Goal: Check status: Check status

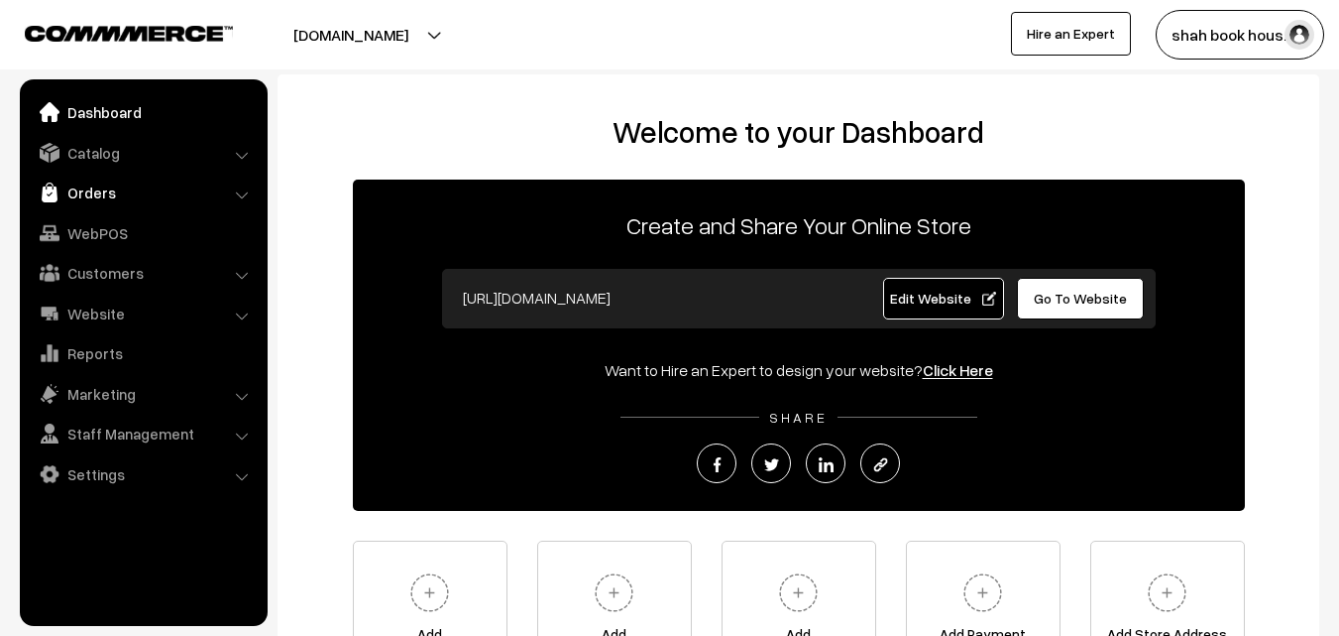
click at [84, 191] on link "Orders" at bounding box center [143, 192] width 236 height 36
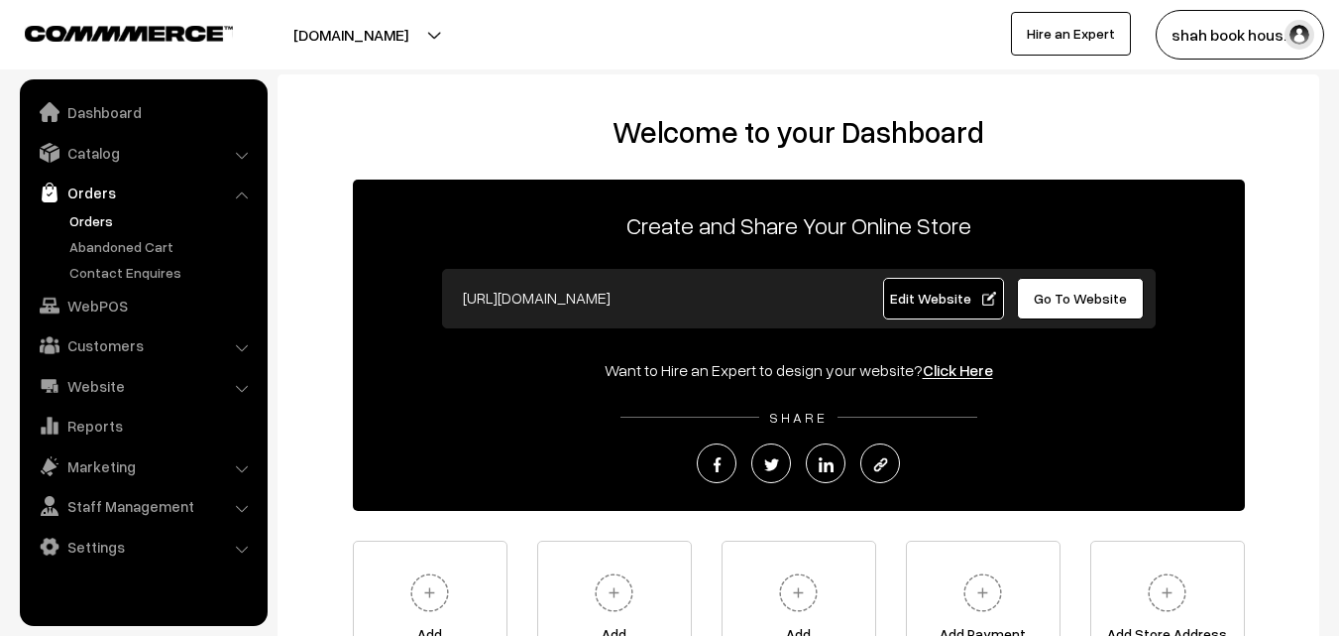
click at [97, 217] on link "Orders" at bounding box center [162, 220] width 196 height 21
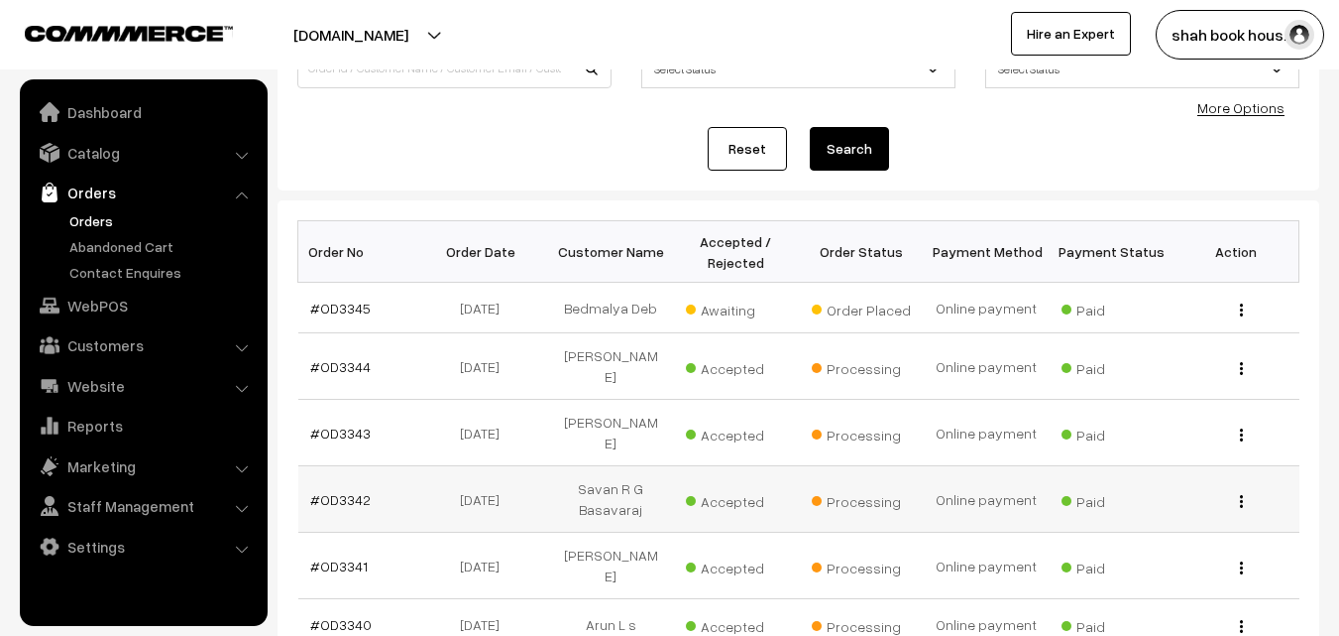
scroll to position [198, 0]
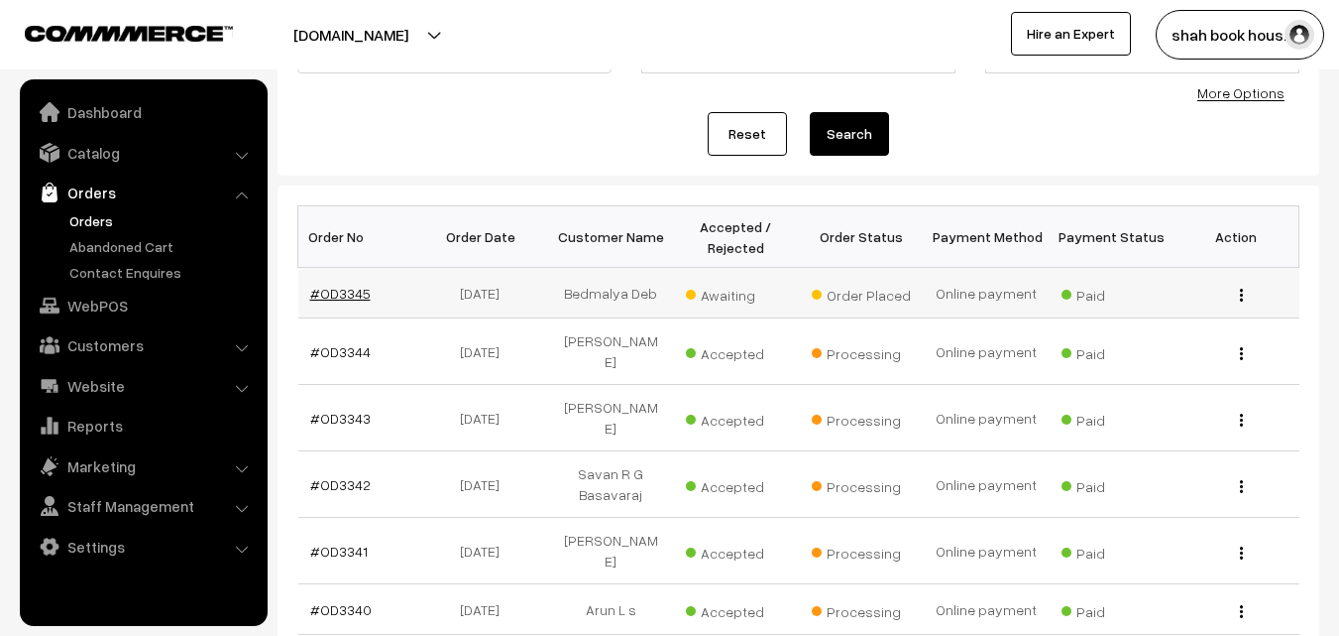
click at [342, 290] on link "#OD3345" at bounding box center [340, 293] width 60 height 17
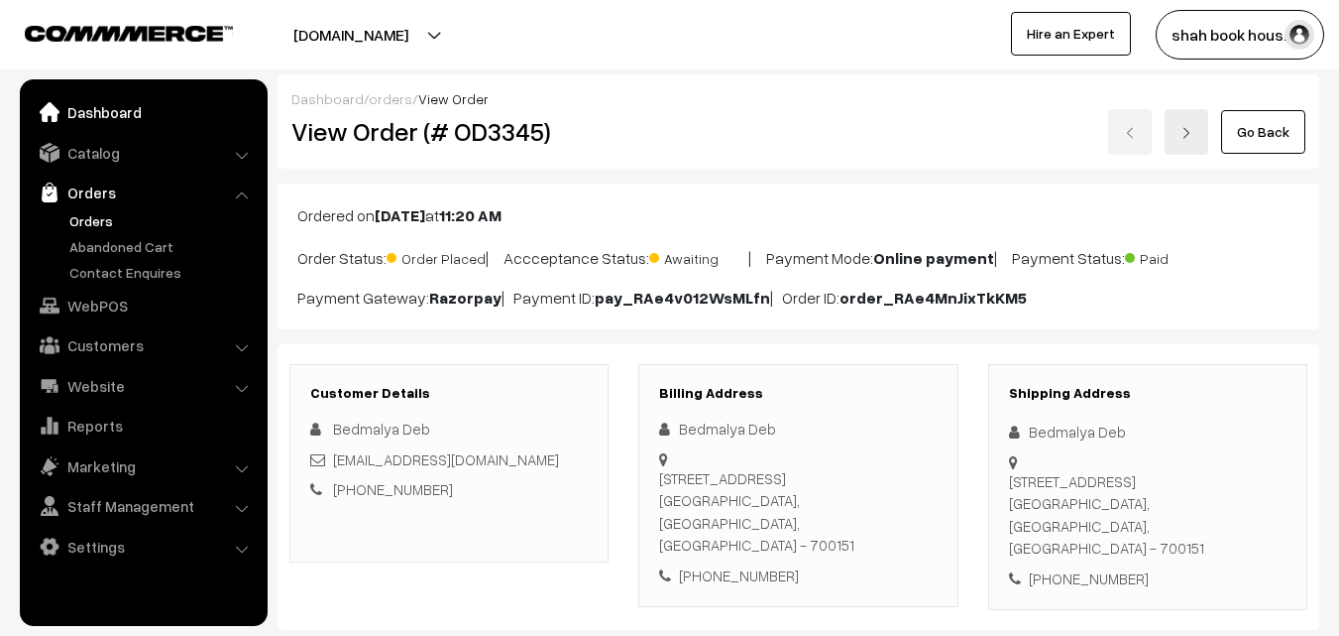
scroll to position [198, 0]
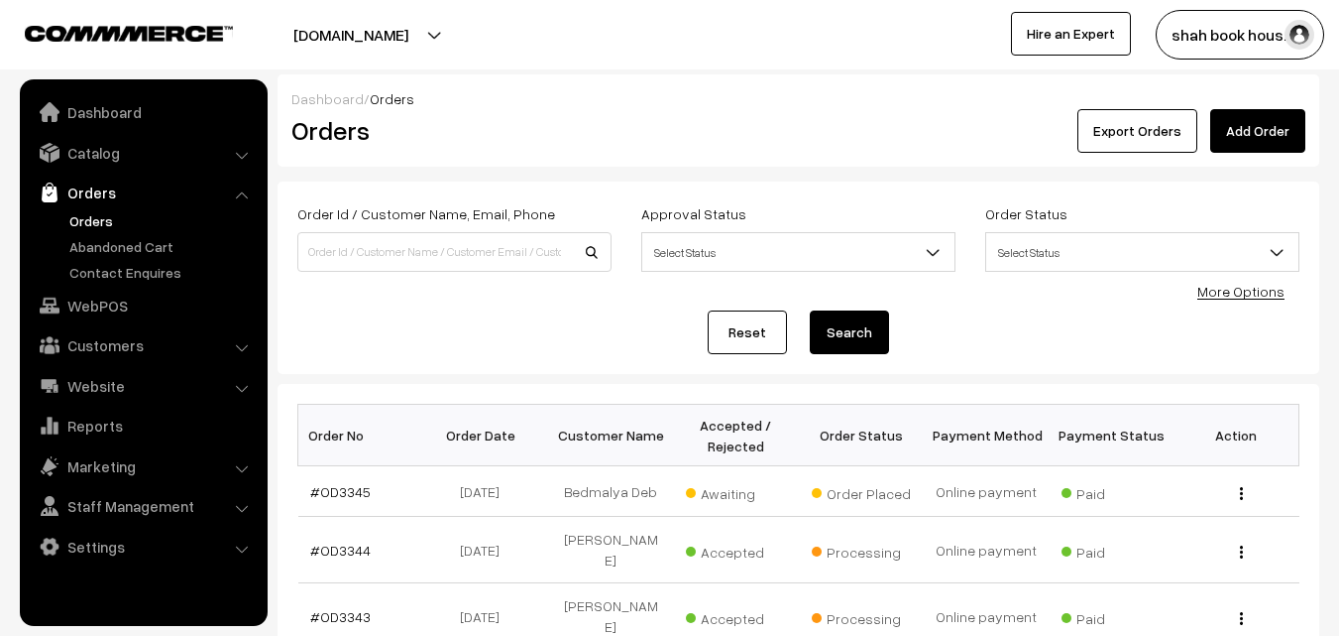
scroll to position [198, 0]
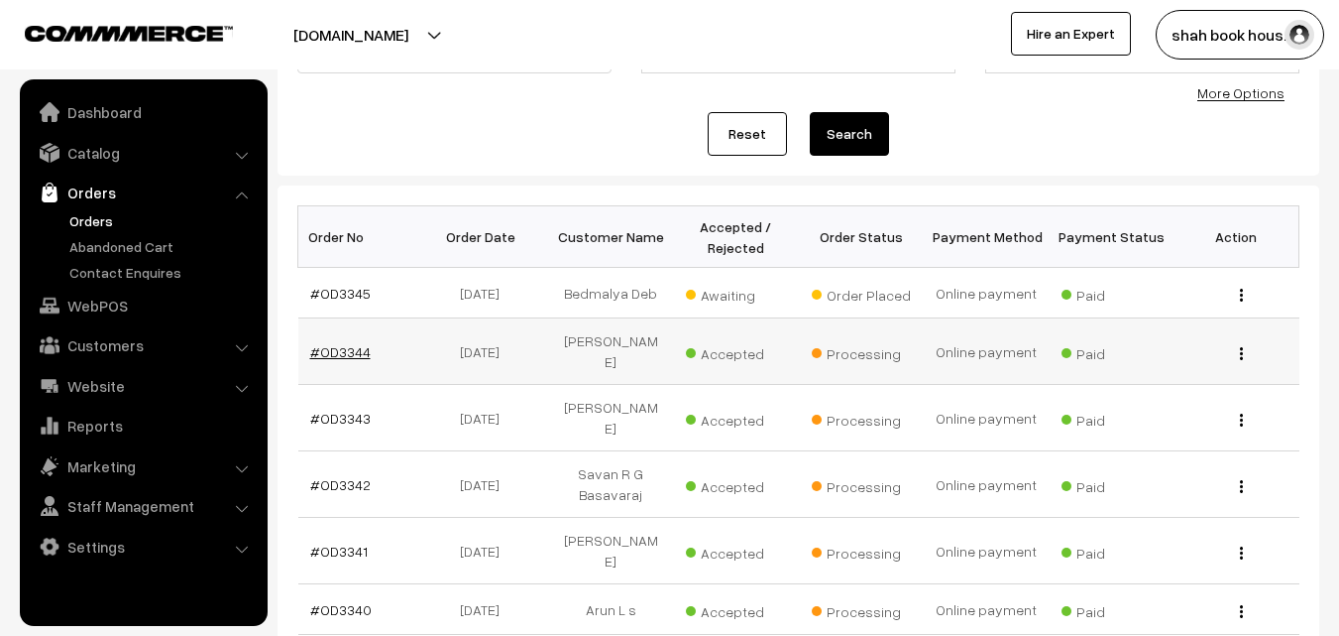
click at [353, 355] on link "#OD3344" at bounding box center [340, 351] width 60 height 17
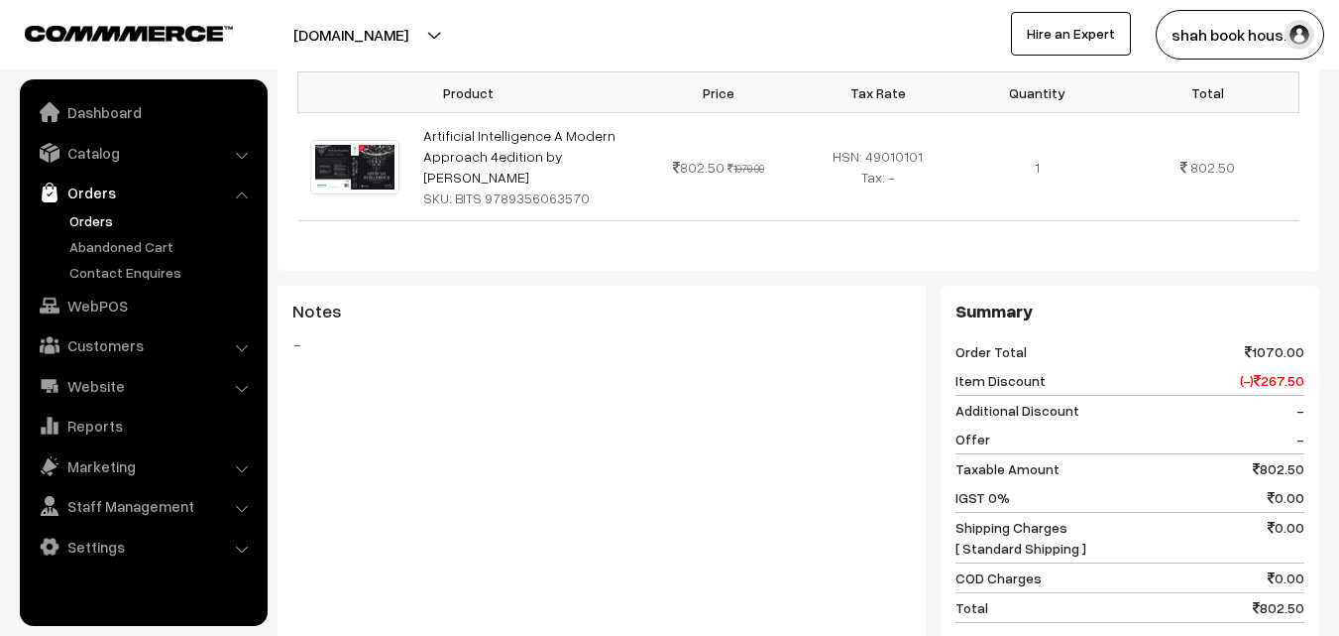
scroll to position [595, 0]
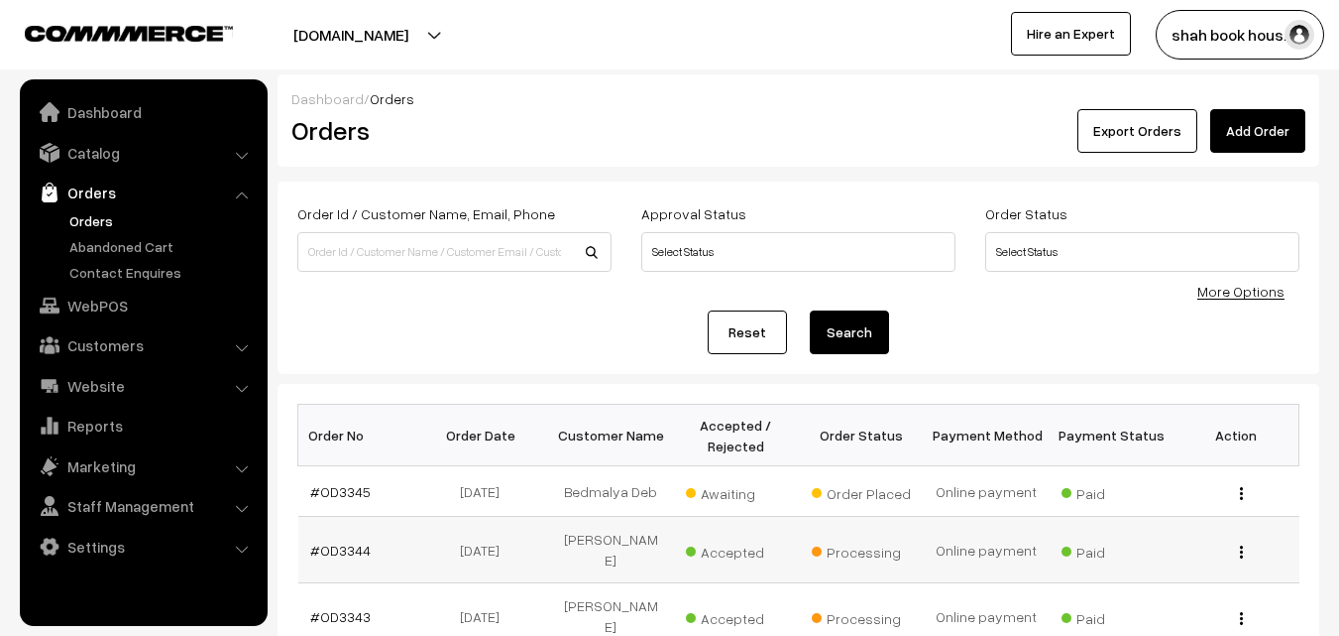
scroll to position [198, 0]
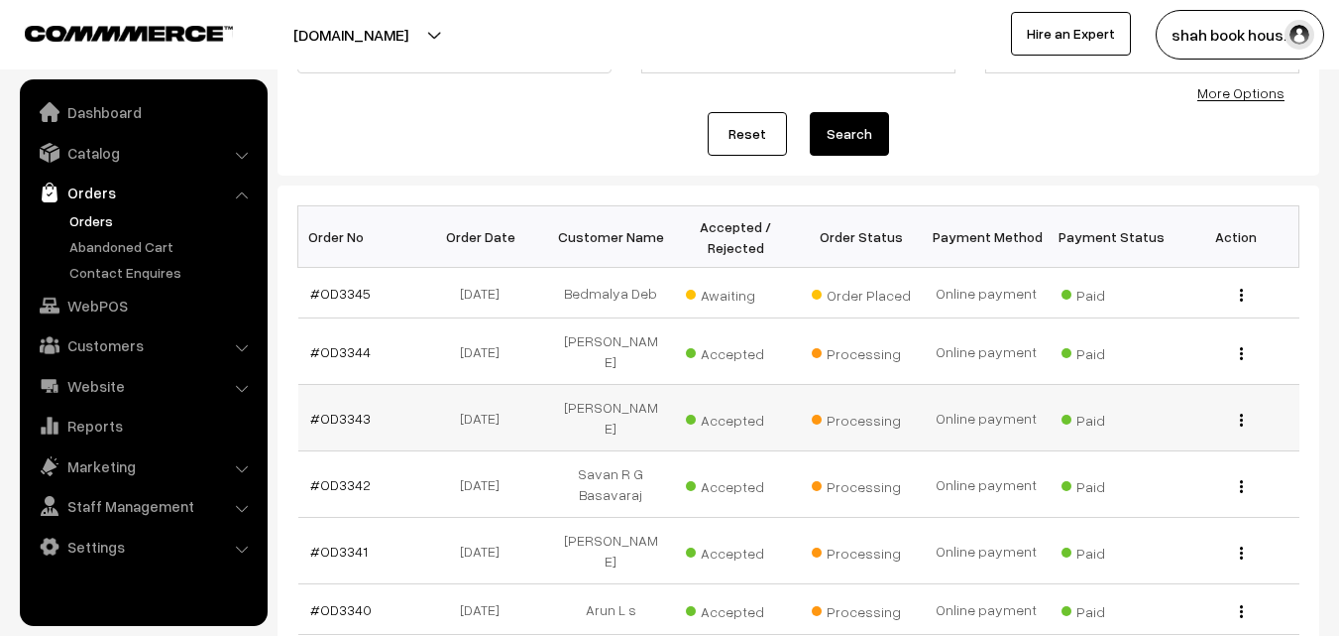
click at [371, 416] on td "#OD3343" at bounding box center [360, 418] width 125 height 66
click at [355, 412] on link "#OD3343" at bounding box center [340, 417] width 60 height 17
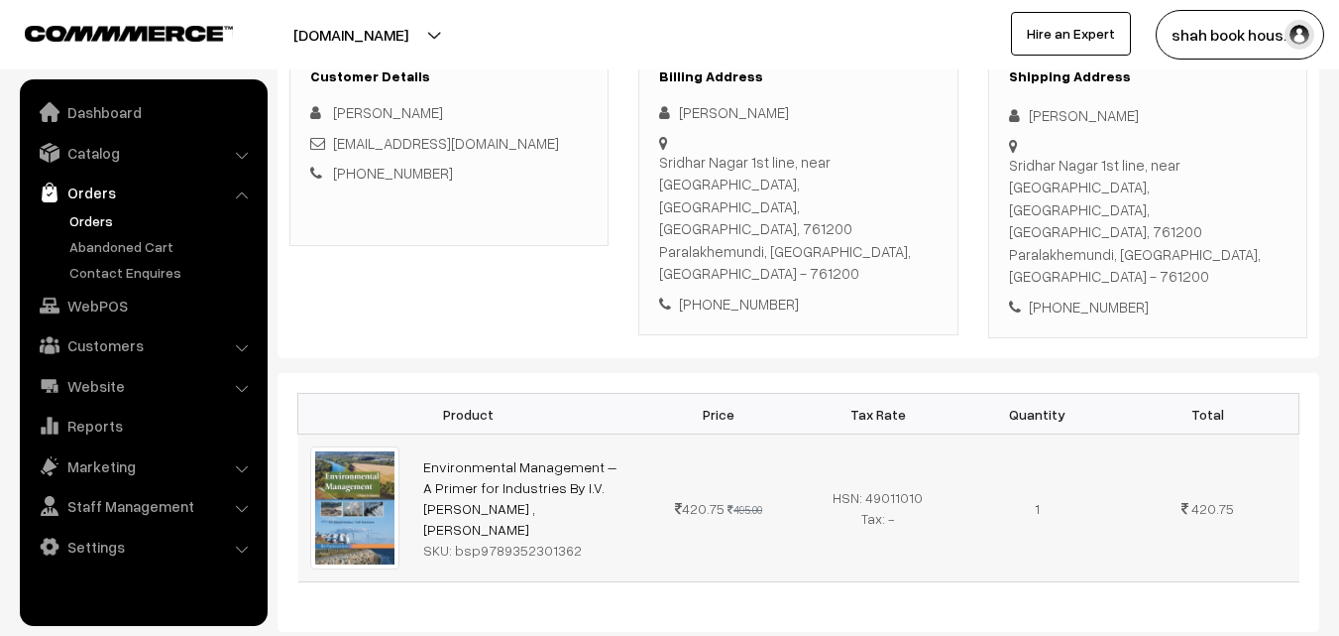
scroll to position [496, 0]
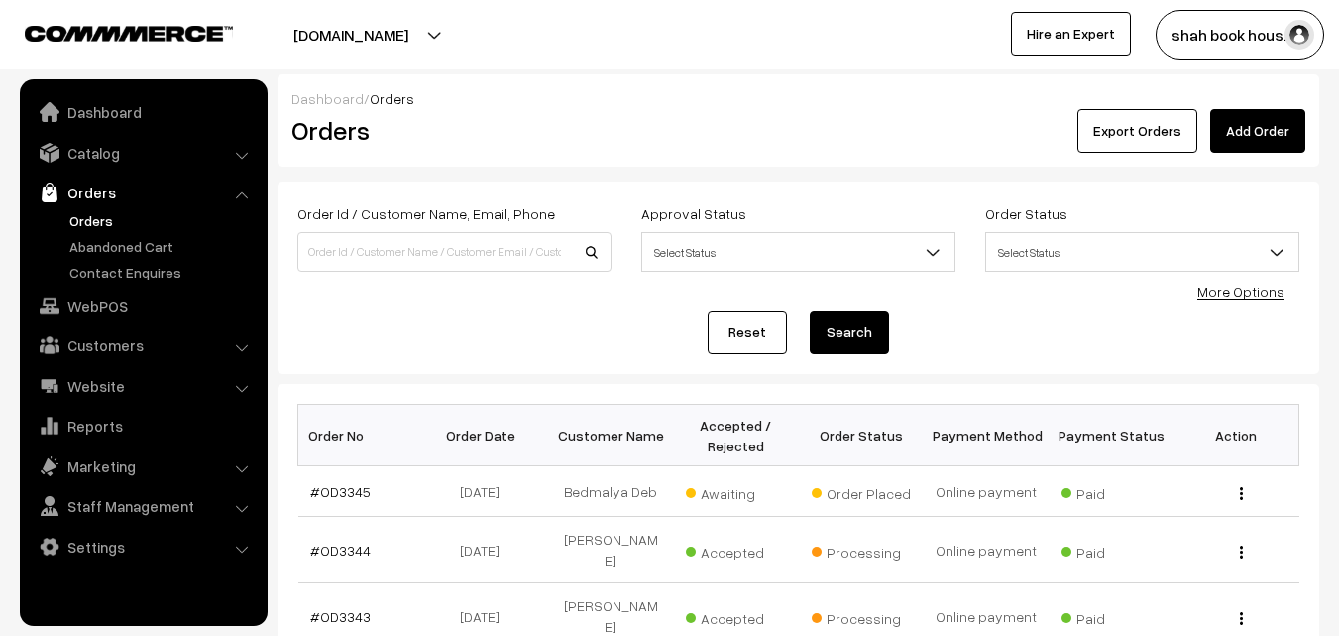
scroll to position [198, 0]
